Goal: Information Seeking & Learning: Learn about a topic

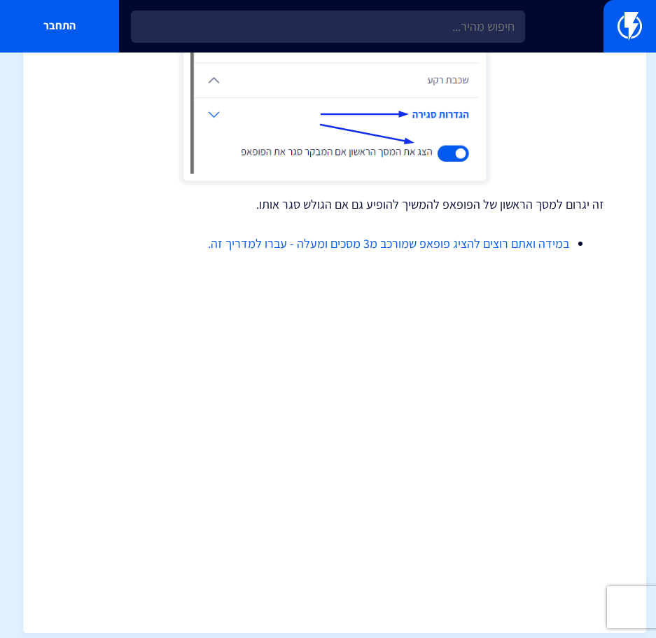
scroll to position [1425, 0]
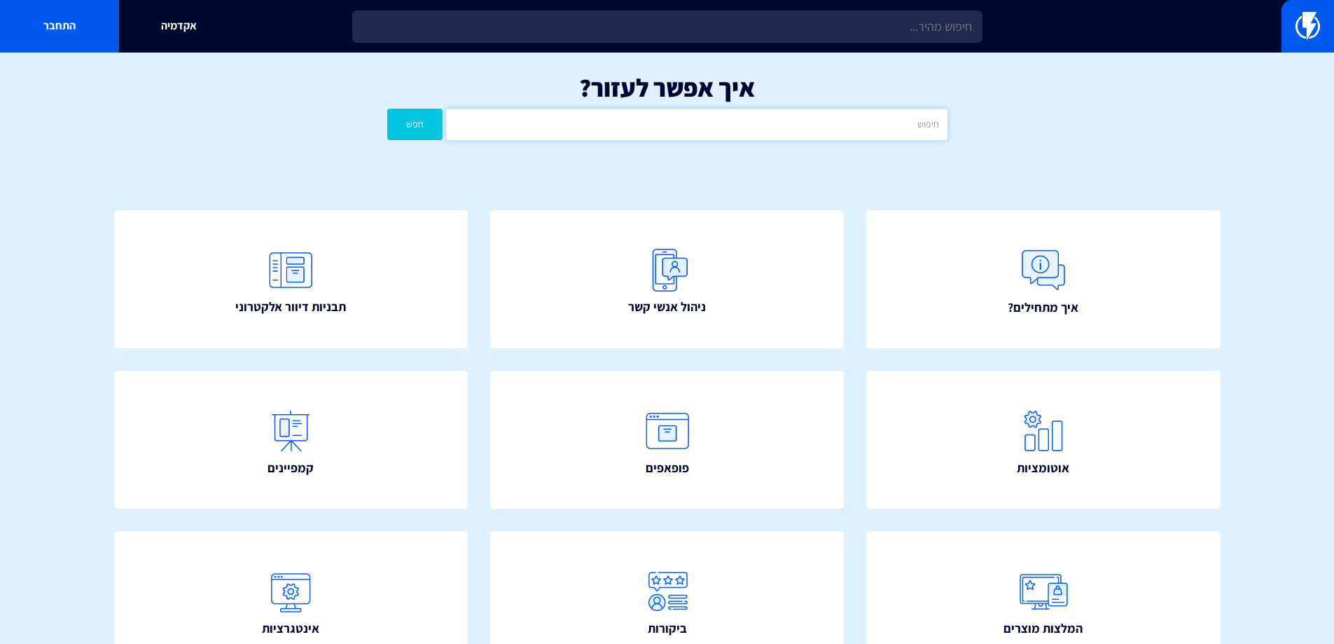
click at [740, 129] on input "text" at bounding box center [696, 125] width 501 height 32
type input "מ"
click at [387, 109] on button "חפש" at bounding box center [415, 125] width 56 height 32
drag, startPoint x: 787, startPoint y: 129, endPoint x: 799, endPoint y: 128, distance: 12.6
click at [788, 129] on input "פופ אפ מובייך" at bounding box center [696, 125] width 501 height 32
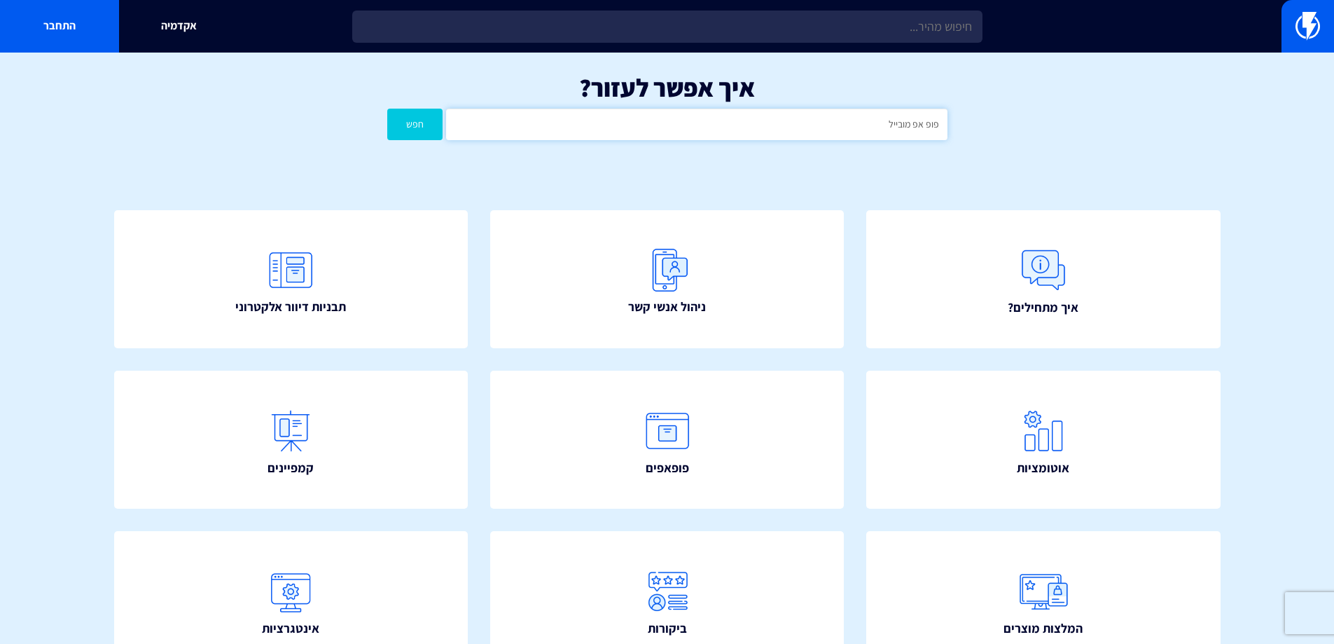
type input "פופ אפ מובייל"
click at [387, 109] on button "חפש" at bounding box center [415, 125] width 56 height 32
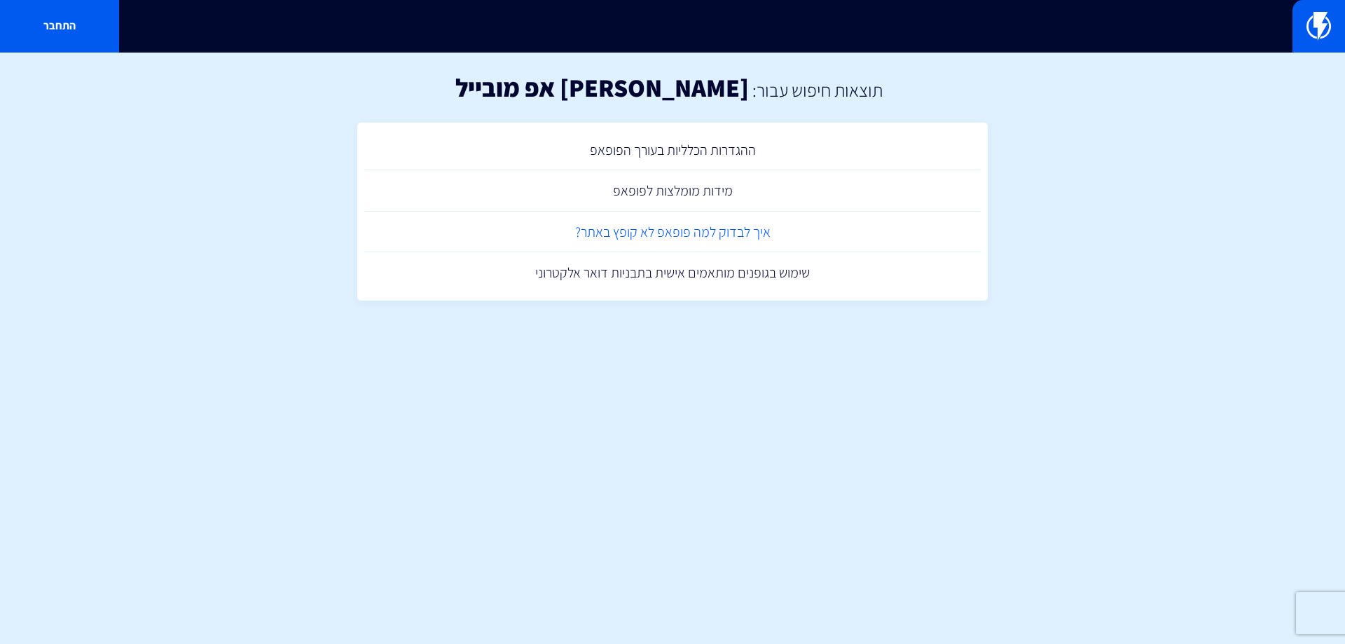
click at [661, 226] on link "איך לבדוק למה פופאפ לא קופץ באתר?" at bounding box center [672, 232] width 616 height 41
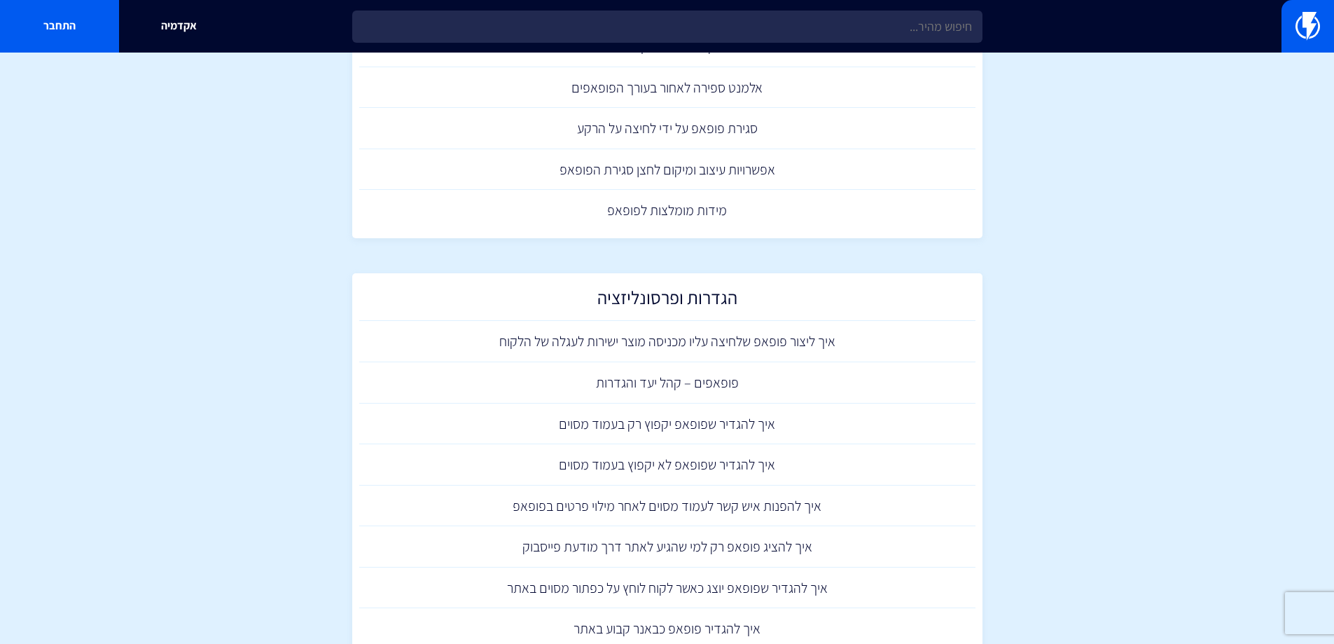
scroll to position [700, 0]
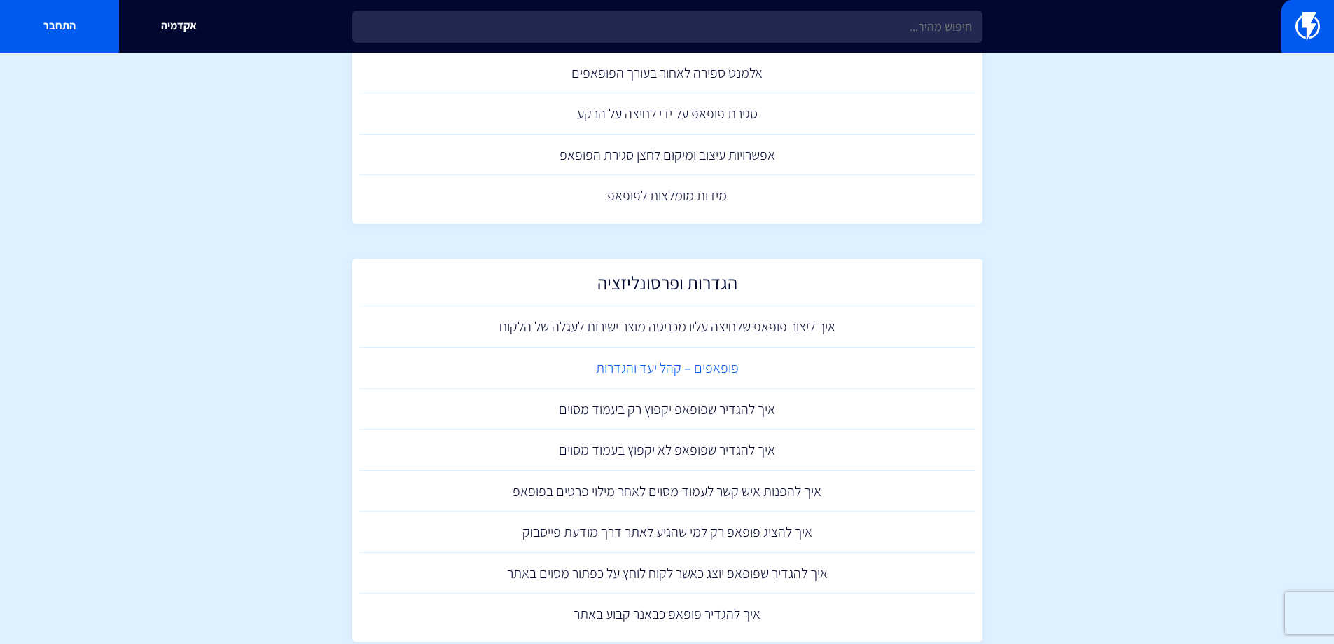
click at [644, 367] on link "פופאפים – קהל יעד והגדרות" at bounding box center [667, 367] width 616 height 41
